Goal: Transaction & Acquisition: Purchase product/service

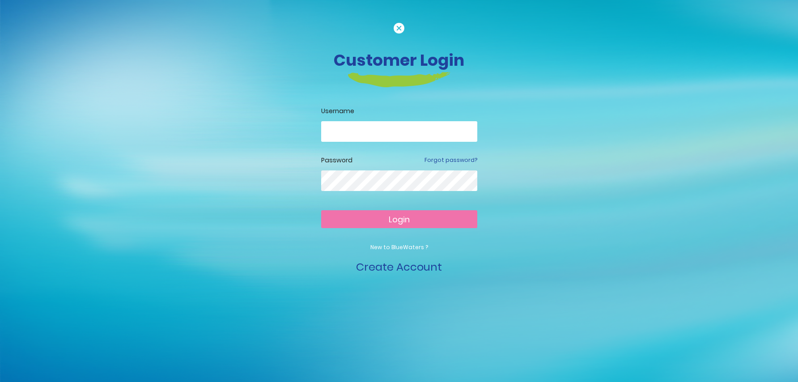
scroll to position [12, 0]
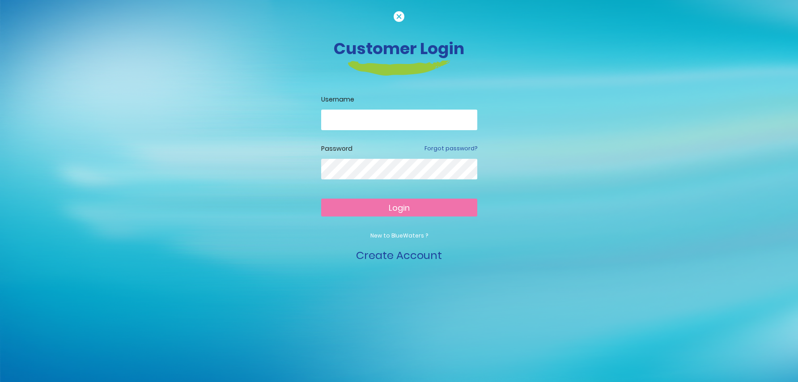
click at [382, 120] on input "email" at bounding box center [399, 120] width 156 height 21
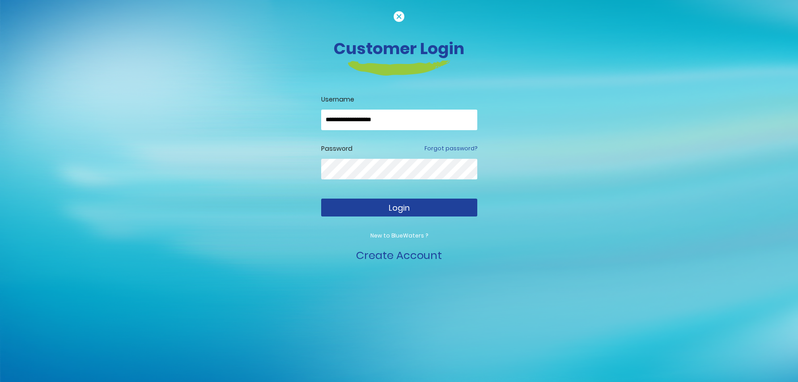
type input "**********"
click at [390, 208] on span "Login" at bounding box center [399, 207] width 21 height 11
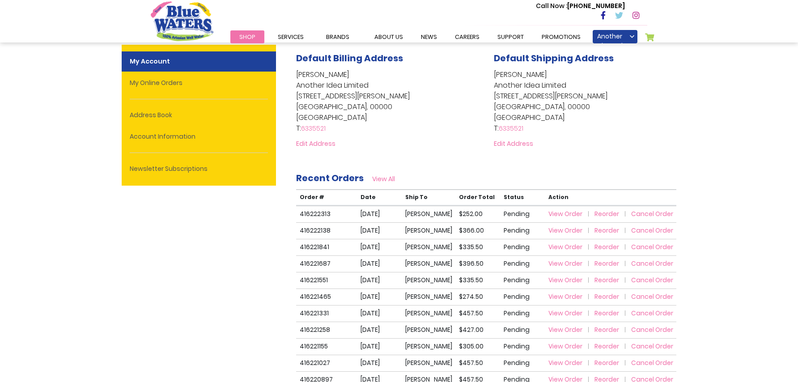
scroll to position [200, 0]
click at [558, 213] on span "View Order" at bounding box center [565, 213] width 34 height 9
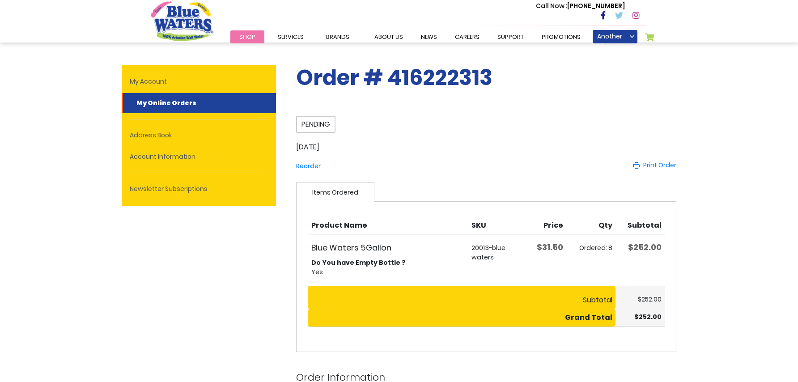
click at [311, 125] on span "Pending" at bounding box center [315, 124] width 39 height 17
click at [652, 37] on link "My Cart 0" at bounding box center [650, 39] width 10 height 13
click at [247, 39] on span "Shop" at bounding box center [247, 37] width 16 height 8
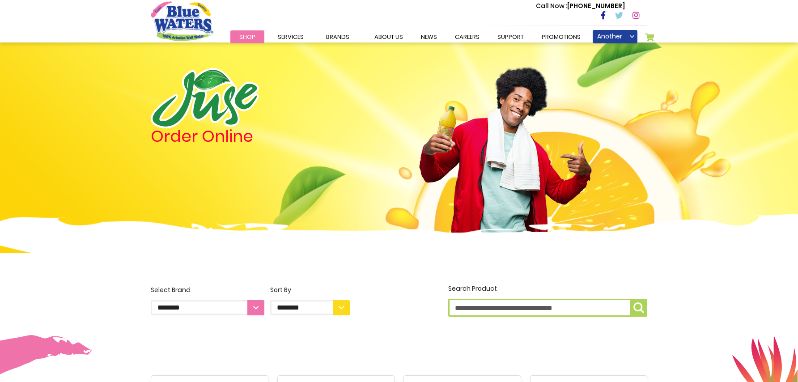
scroll to position [780, 0]
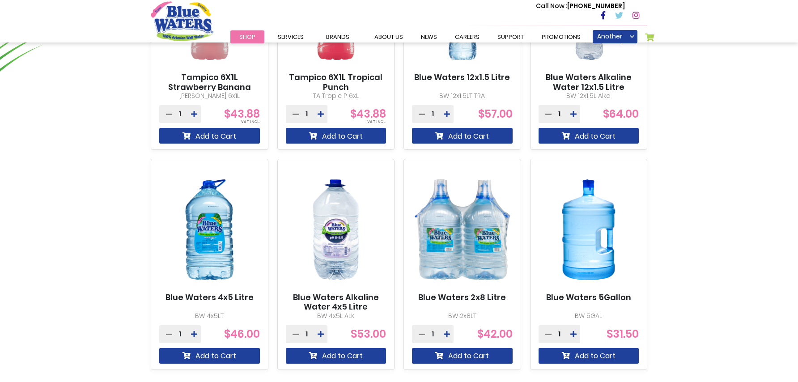
scroll to position [816, 0]
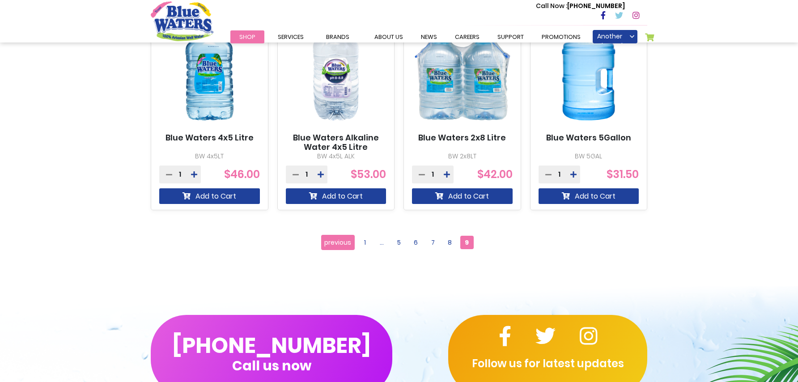
click at [576, 175] on icon at bounding box center [573, 174] width 6 height 7
click at [572, 199] on button "Add to Cart" at bounding box center [589, 196] width 101 height 16
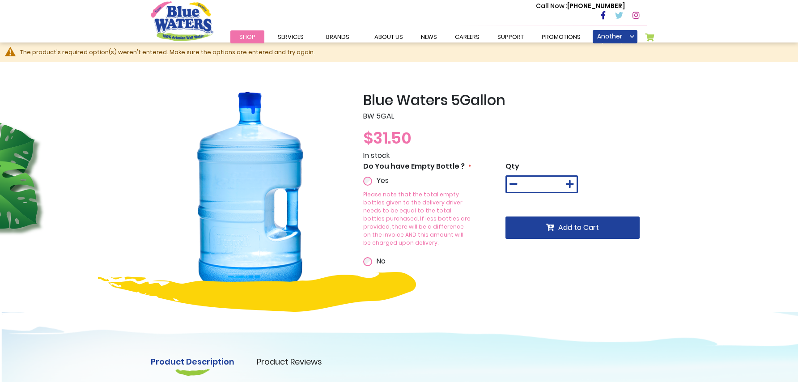
click at [575, 180] on button at bounding box center [569, 184] width 13 height 15
click at [574, 180] on button at bounding box center [569, 184] width 13 height 15
type input "*"
click at [573, 226] on span "Add to Cart" at bounding box center [578, 227] width 41 height 10
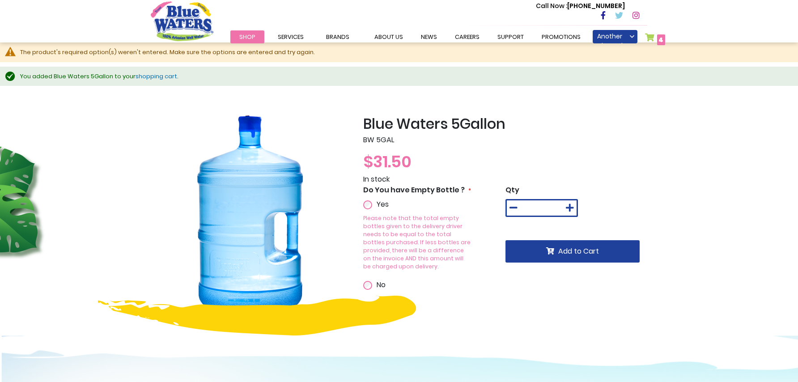
click at [144, 76] on link "shopping cart" at bounding box center [157, 76] width 42 height 8
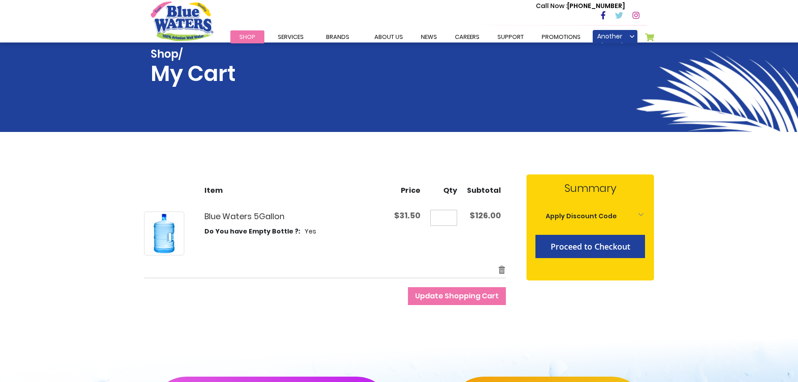
scroll to position [129, 0]
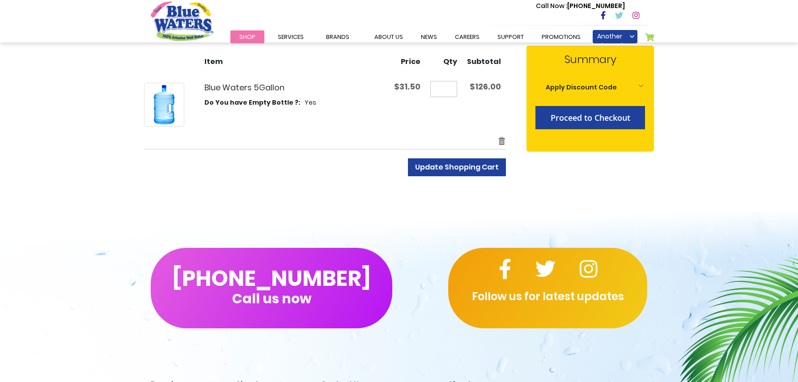
click at [454, 166] on span "Update Shopping Cart" at bounding box center [457, 167] width 84 height 10
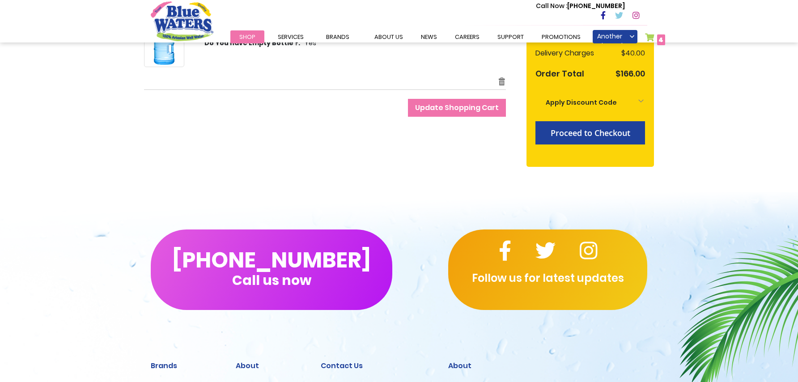
scroll to position [172, 0]
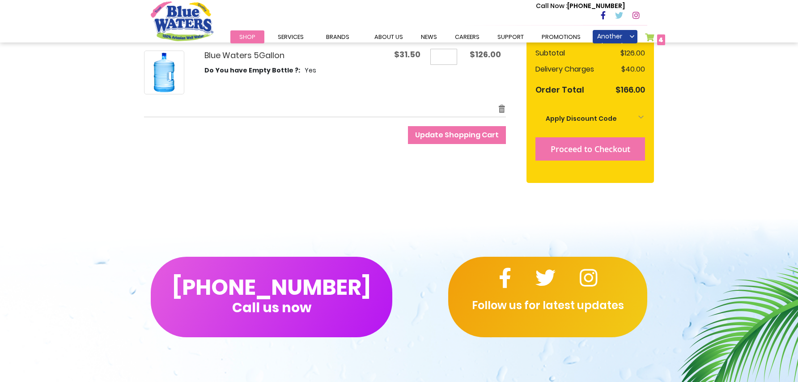
click at [586, 143] on button "Proceed to Checkout" at bounding box center [590, 148] width 110 height 23
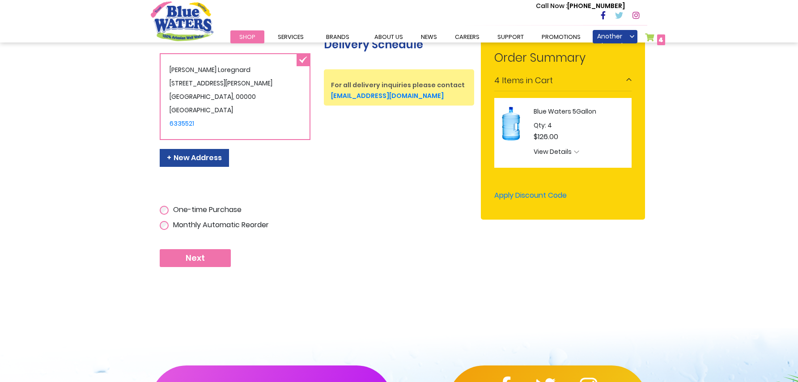
scroll to position [208, 0]
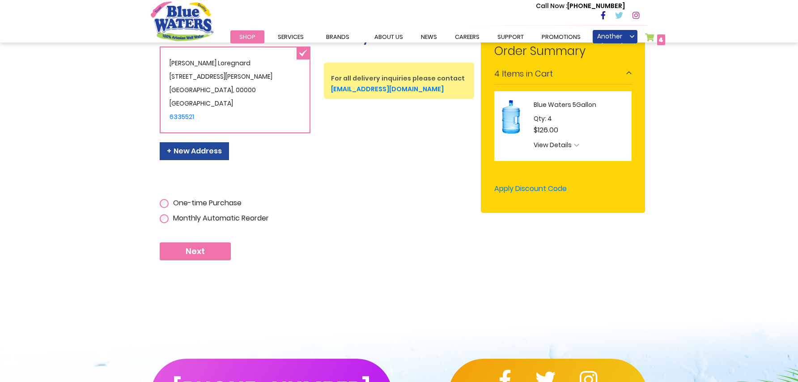
click at [198, 253] on span "Next" at bounding box center [195, 251] width 19 height 10
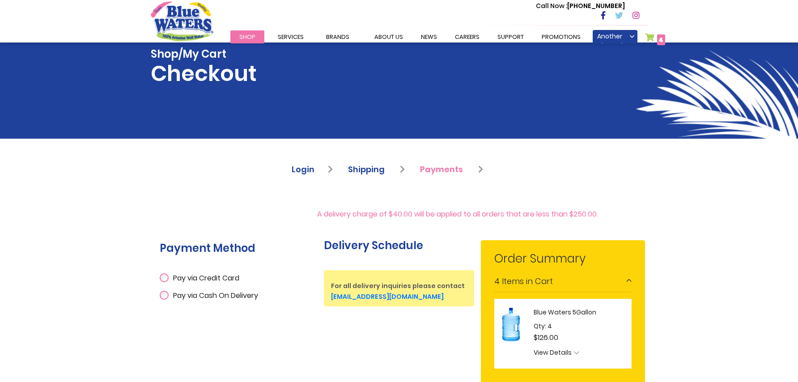
click at [164, 289] on div "Pay via Cash On Delivery" at bounding box center [235, 294] width 151 height 17
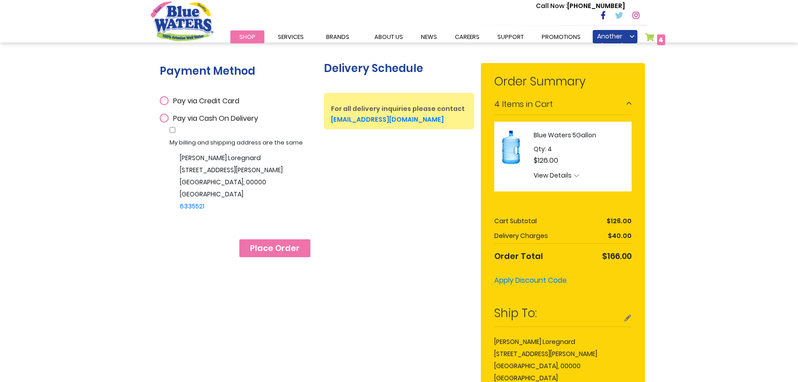
scroll to position [179, 0]
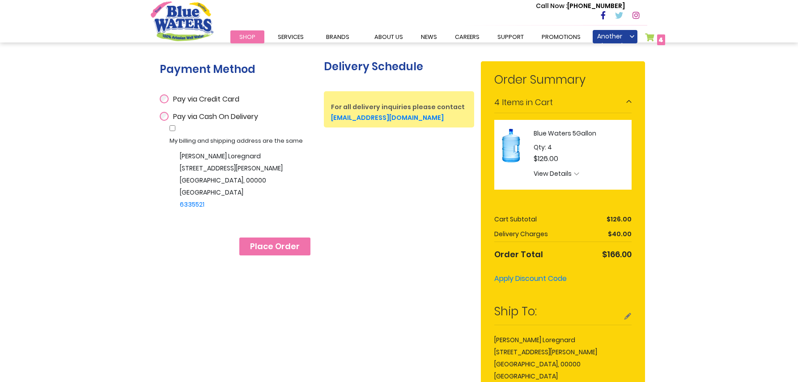
click at [274, 242] on span "Place Order" at bounding box center [275, 247] width 50 height 10
click at [283, 242] on span "Place Order" at bounding box center [275, 247] width 50 height 10
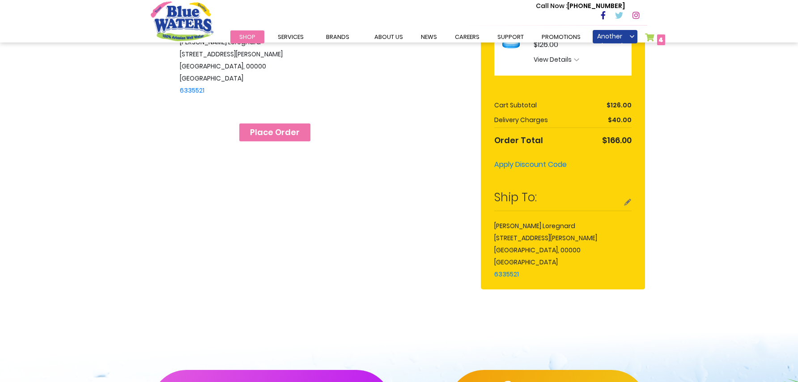
scroll to position [293, 0]
click at [282, 127] on span "Place Order" at bounding box center [275, 132] width 50 height 10
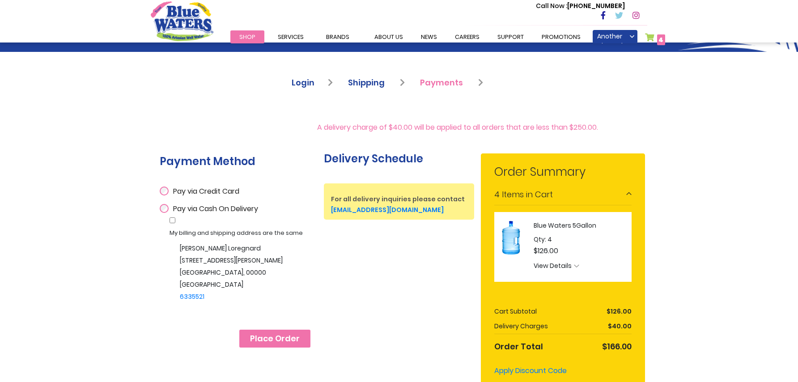
scroll to position [129, 0]
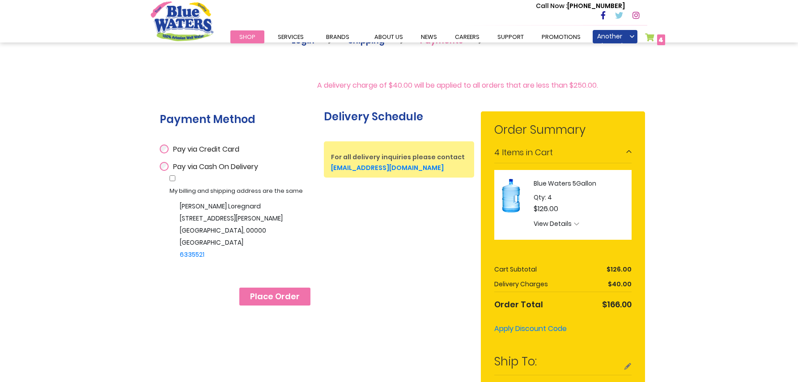
click at [271, 292] on span "Place Order" at bounding box center [275, 297] width 50 height 10
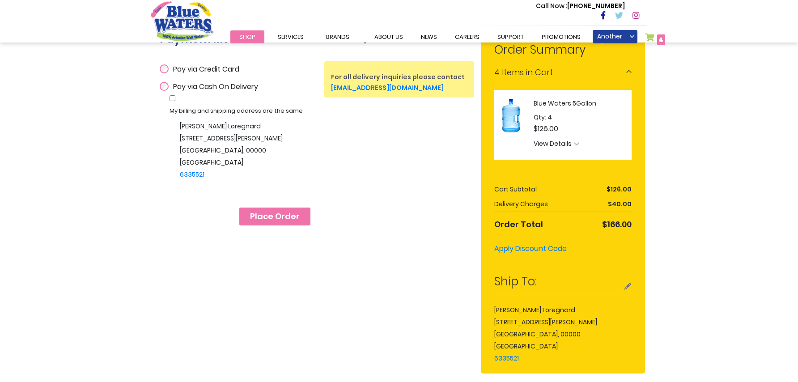
click at [286, 212] on span "Place Order" at bounding box center [275, 217] width 50 height 10
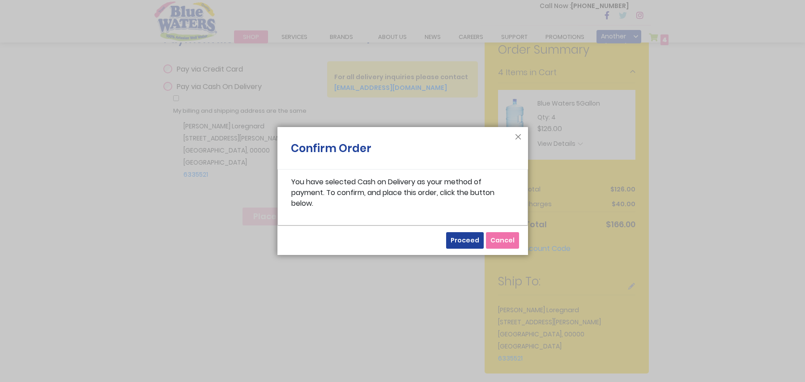
click at [469, 239] on span "Proceed" at bounding box center [464, 240] width 29 height 9
